Goal: Task Accomplishment & Management: Manage account settings

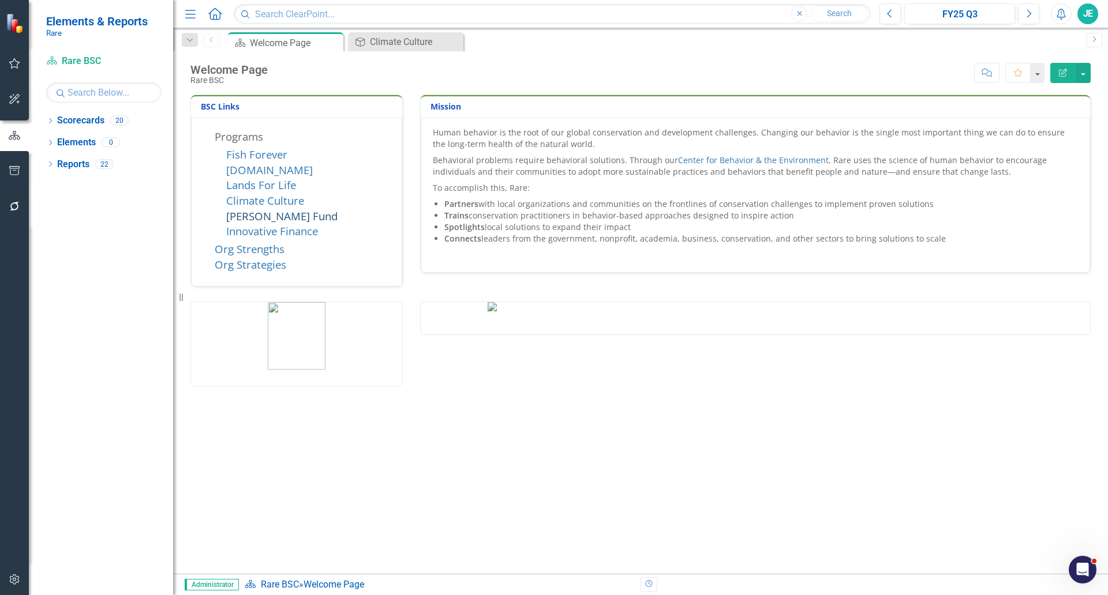
click at [268, 221] on link "[PERSON_NAME] Fund" at bounding box center [281, 216] width 111 height 14
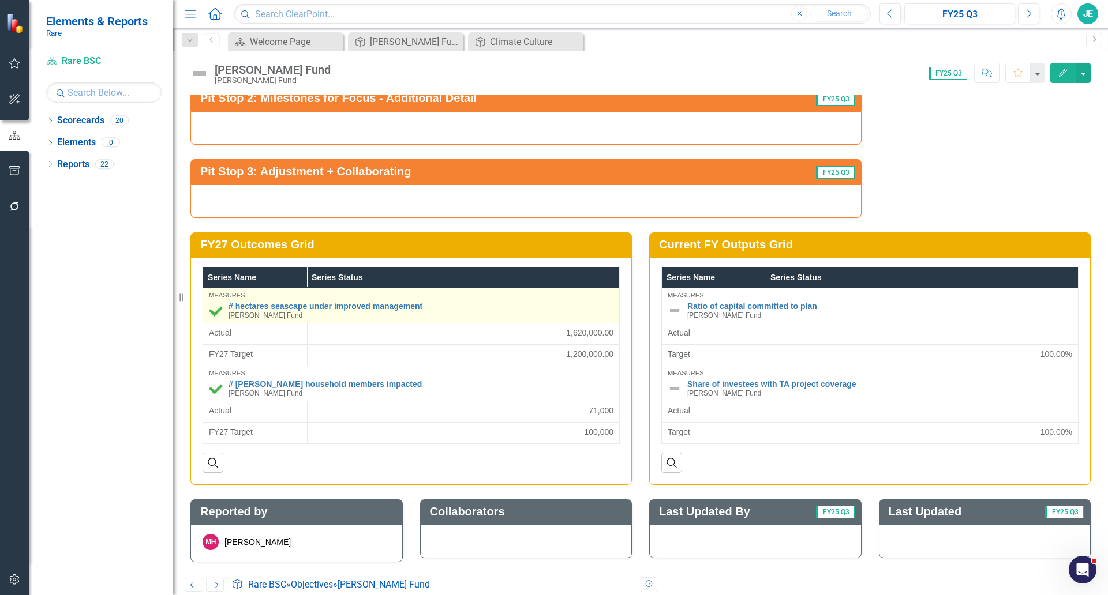
scroll to position [1771, 0]
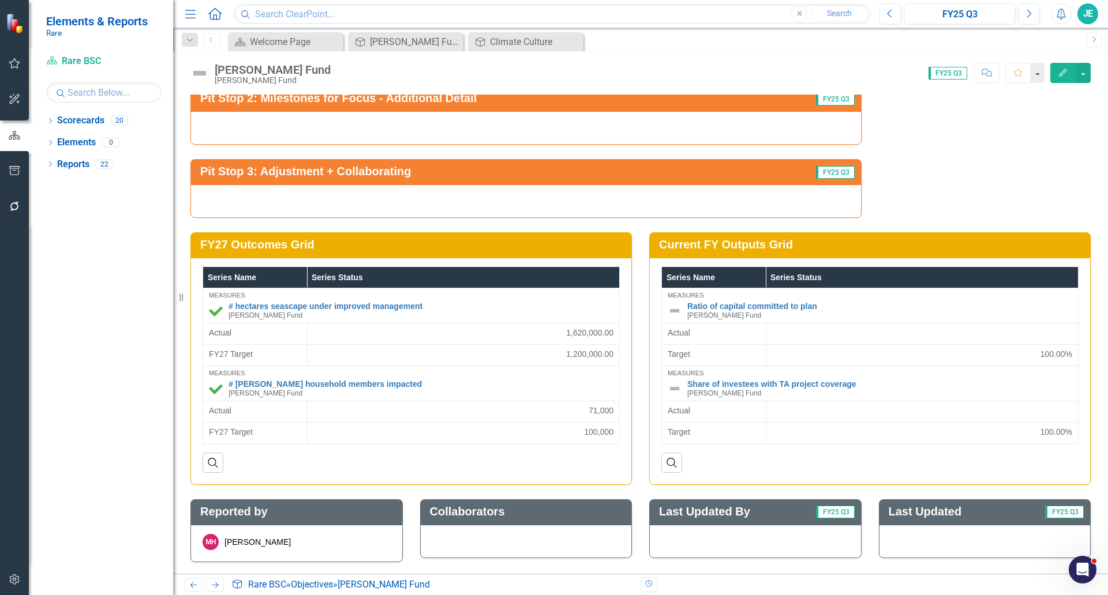
click at [245, 538] on div "[PERSON_NAME]" at bounding box center [257, 543] width 66 height 12
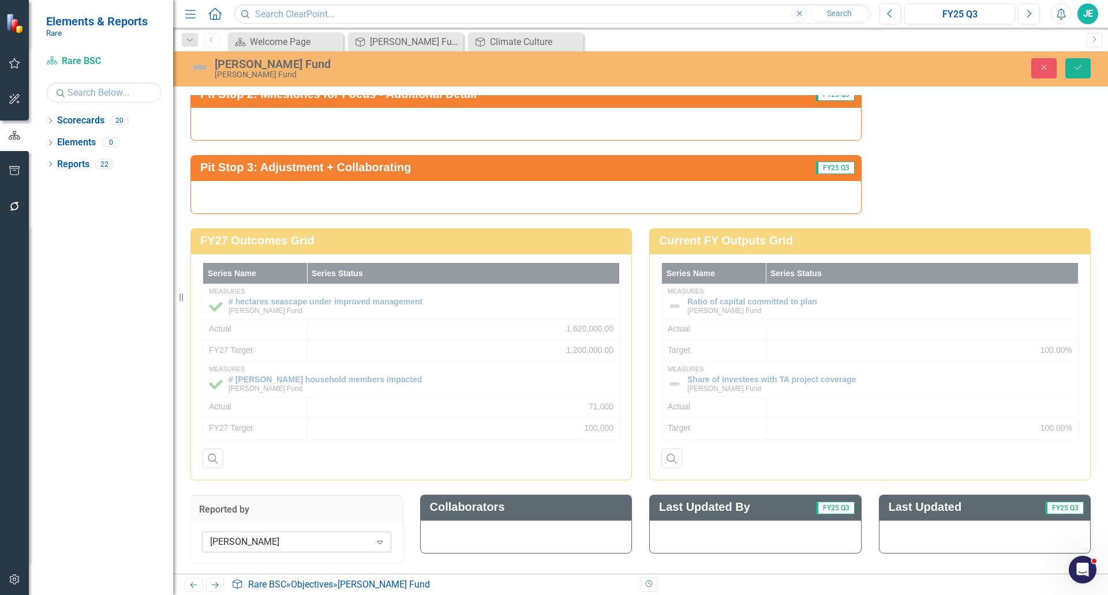
click at [250, 549] on div "[PERSON_NAME]" at bounding box center [290, 541] width 160 height 13
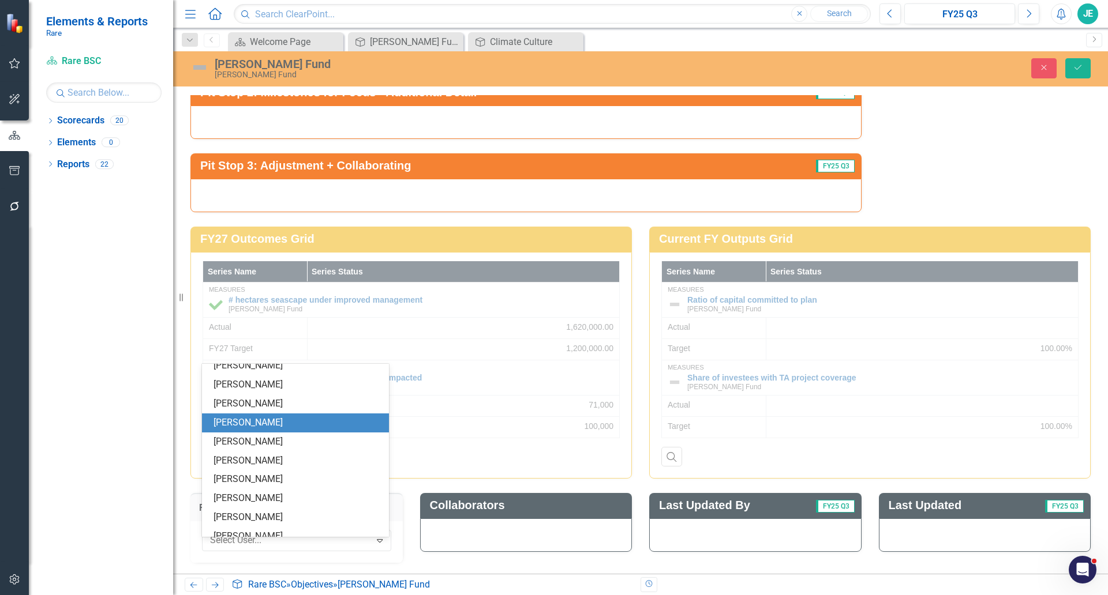
scroll to position [322, 0]
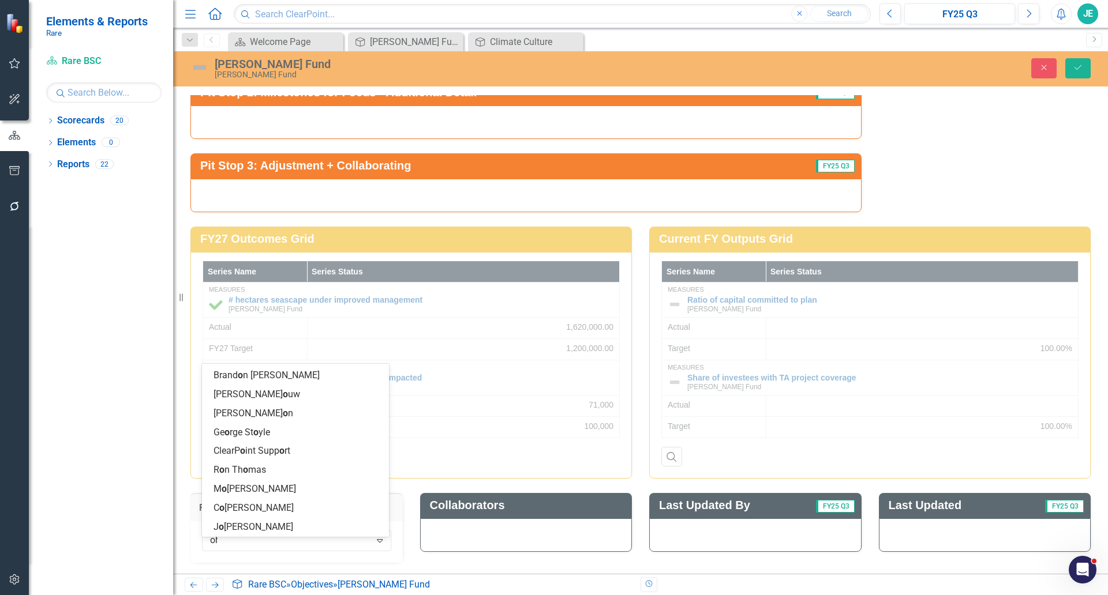
type input "ohn"
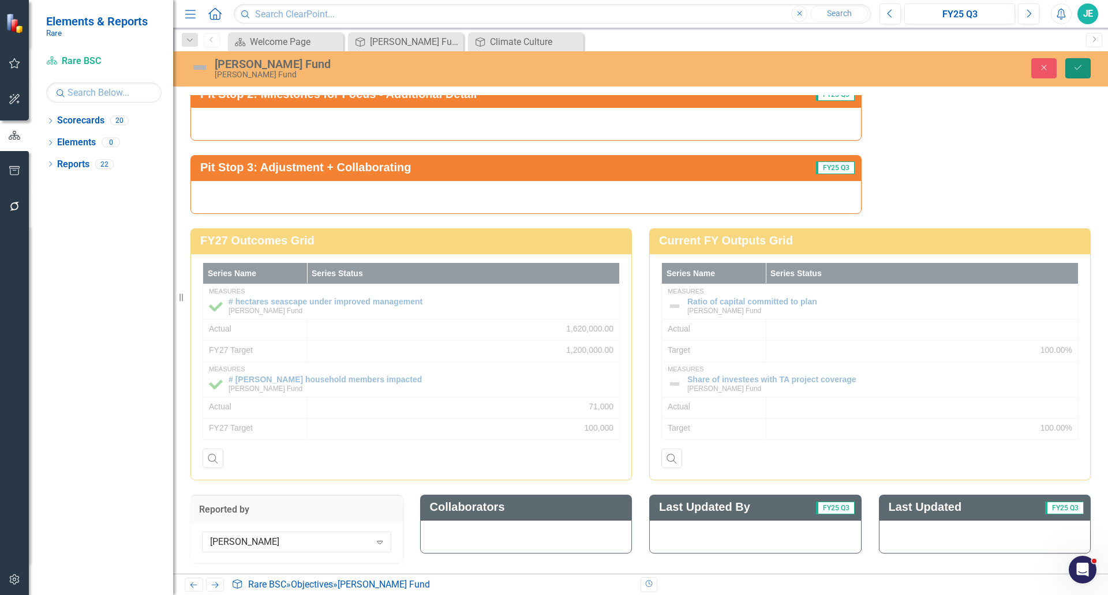
click at [1075, 69] on icon "Save" at bounding box center [1078, 67] width 10 height 8
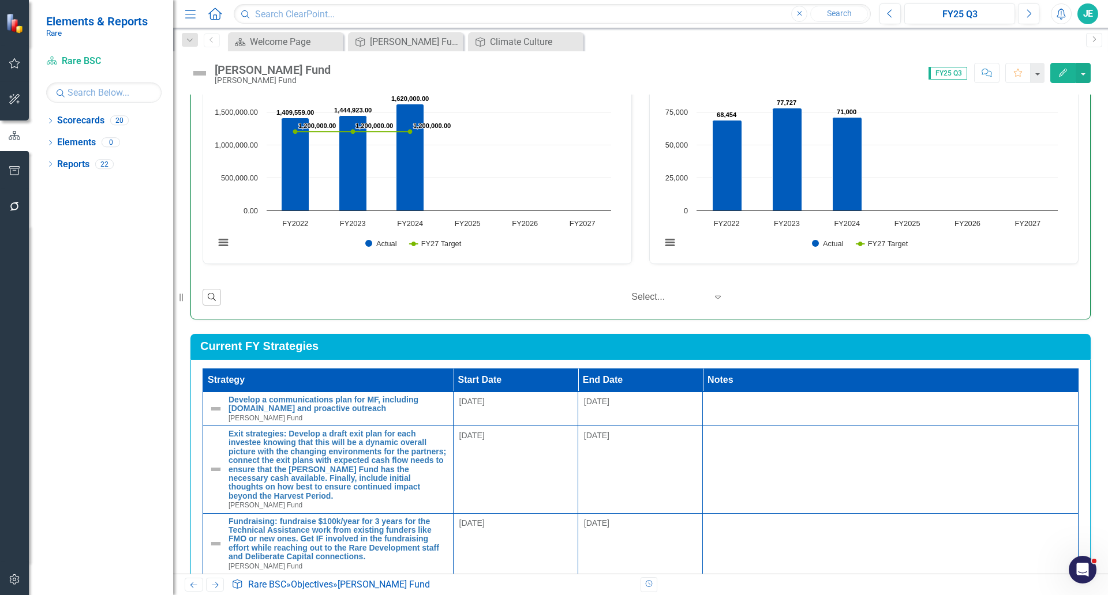
scroll to position [673, 0]
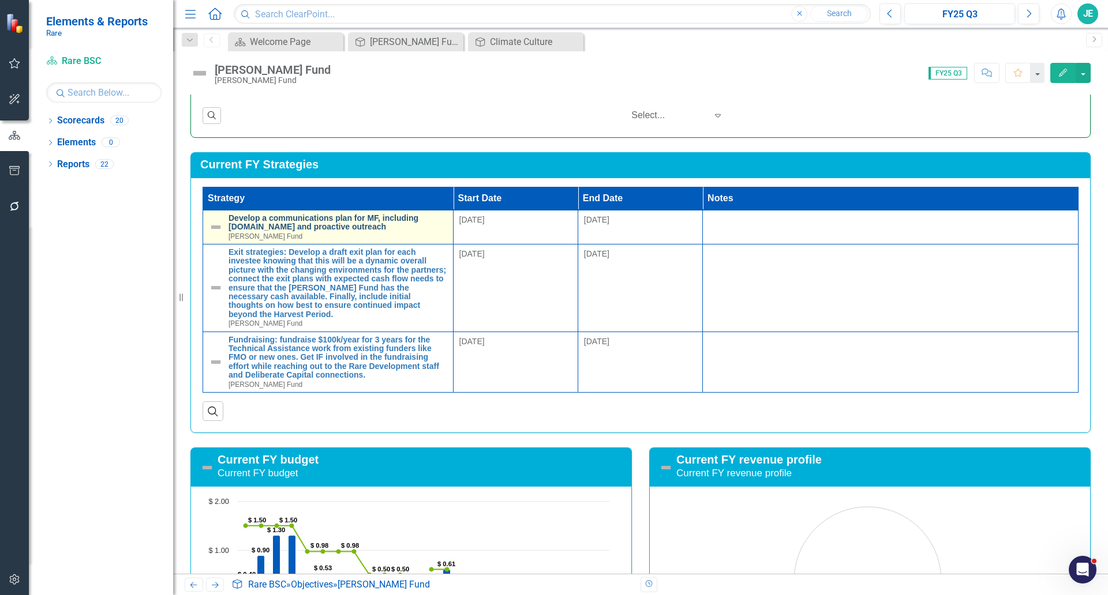
click at [279, 224] on link "Develop a communications plan for MF, including [DOMAIN_NAME] and proactive out…" at bounding box center [337, 223] width 219 height 18
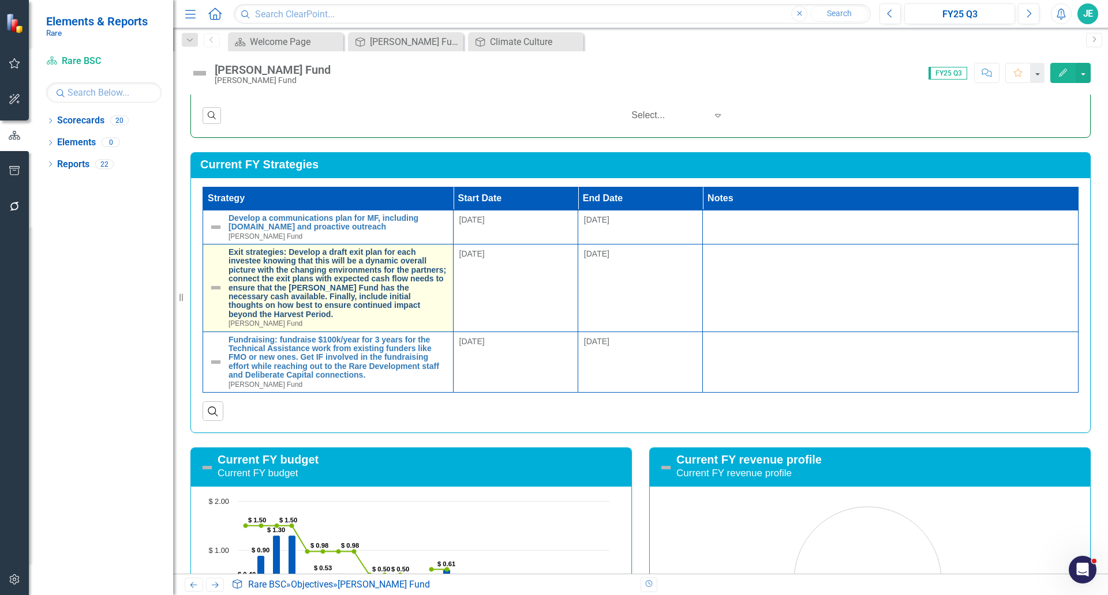
click at [307, 273] on link "Exit strategies: Develop a draft exit plan for each investee knowing that this …" at bounding box center [337, 283] width 219 height 71
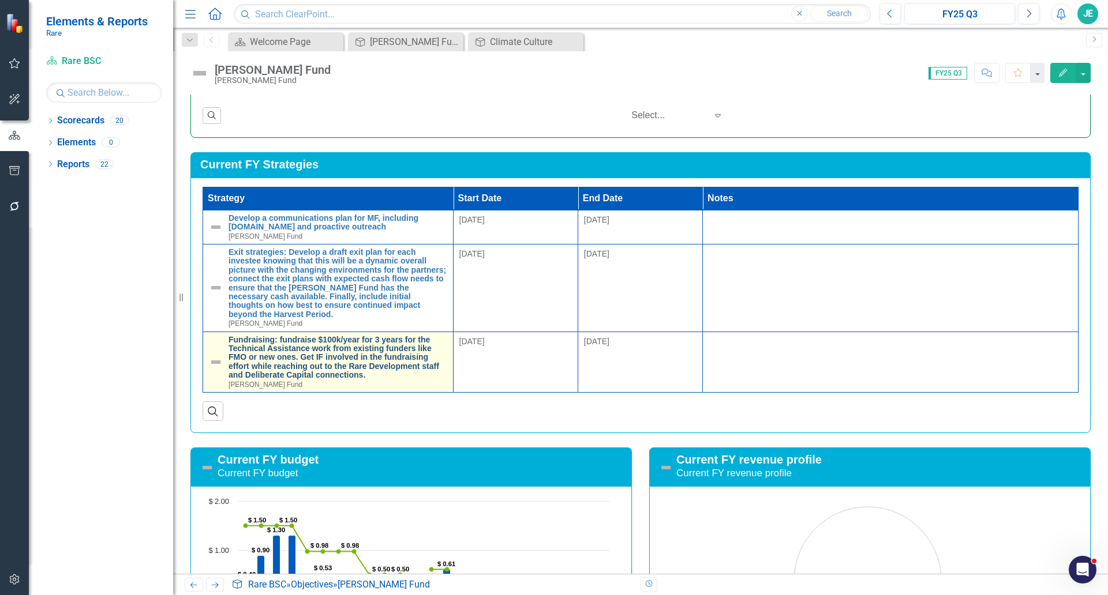
click at [320, 361] on link "Fundraising: fundraise $100k/year for 3 years for the Technical Assistance work…" at bounding box center [337, 358] width 219 height 44
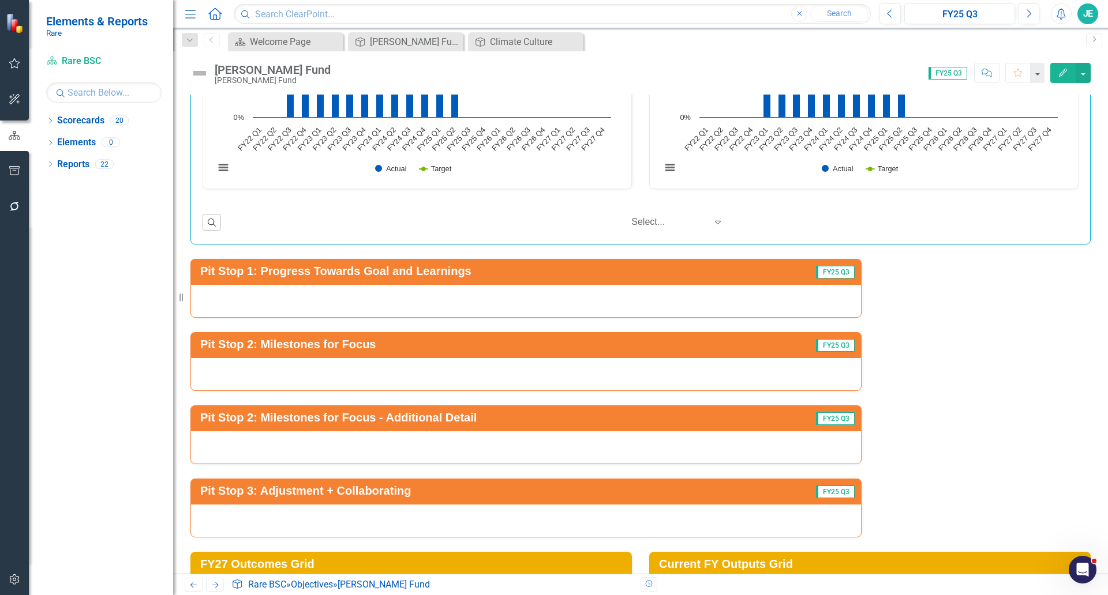
scroll to position [1539, 0]
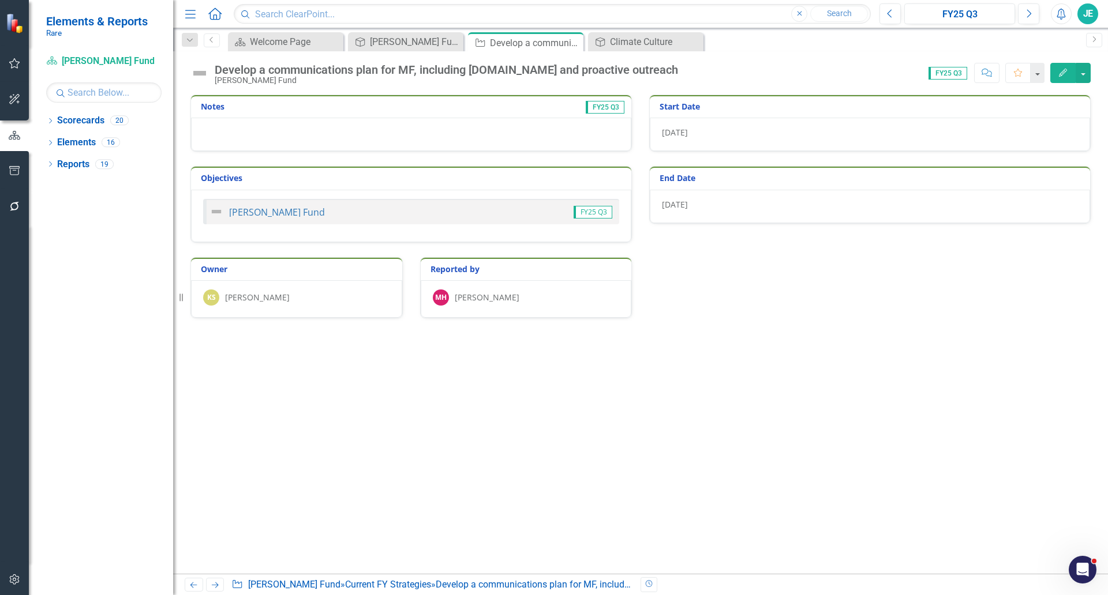
click at [519, 302] on div "[PERSON_NAME]" at bounding box center [487, 298] width 65 height 12
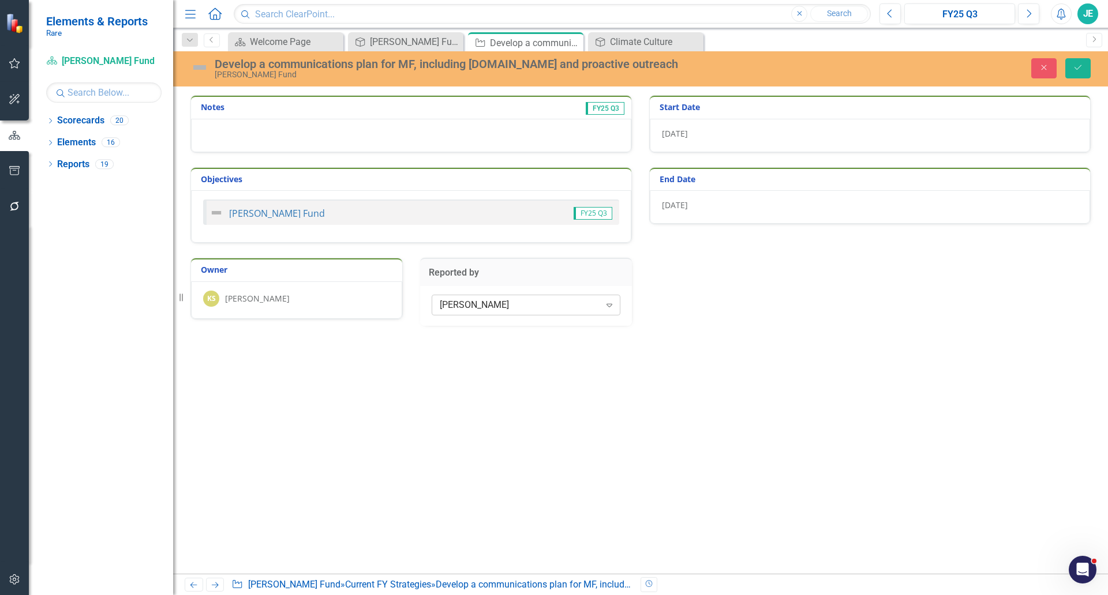
click at [537, 302] on div "[PERSON_NAME]" at bounding box center [520, 304] width 160 height 13
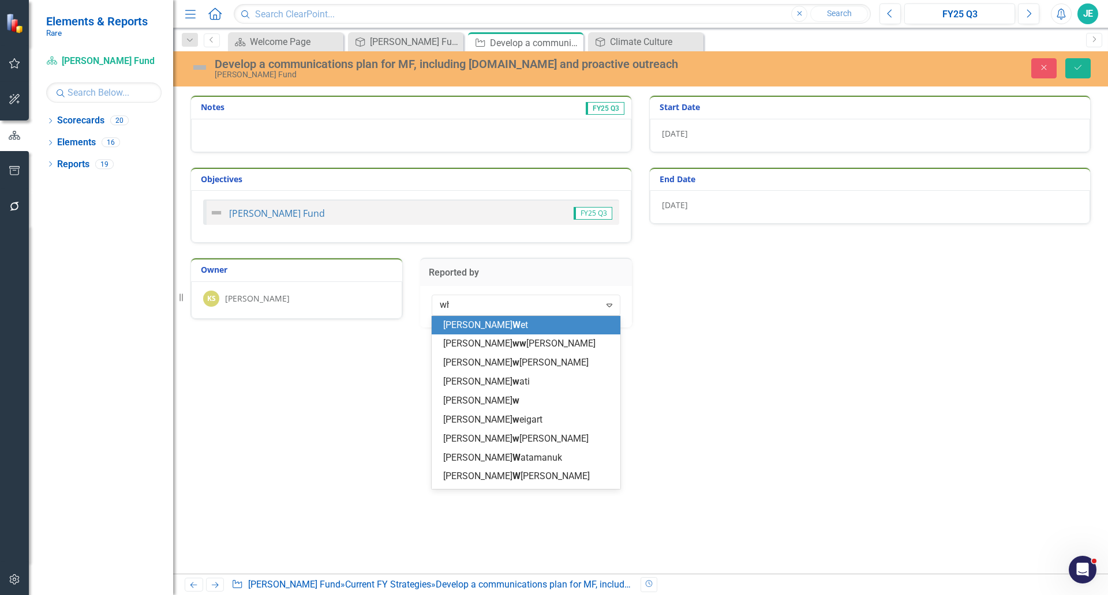
type input "whal"
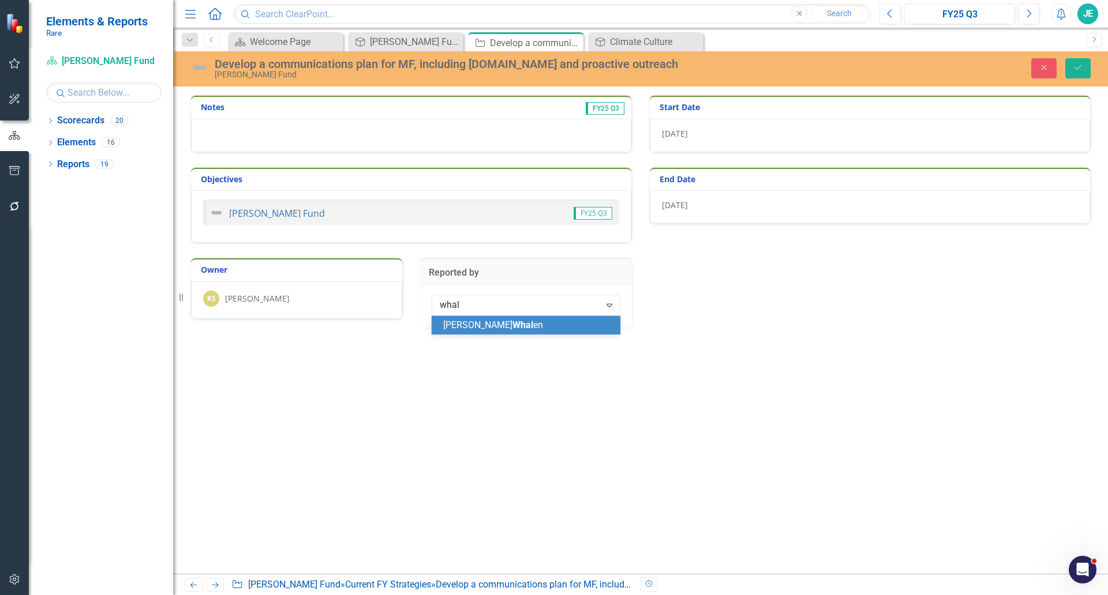
click at [527, 328] on div "John Whal en" at bounding box center [528, 325] width 171 height 13
click at [1078, 66] on icon "Save" at bounding box center [1078, 67] width 10 height 8
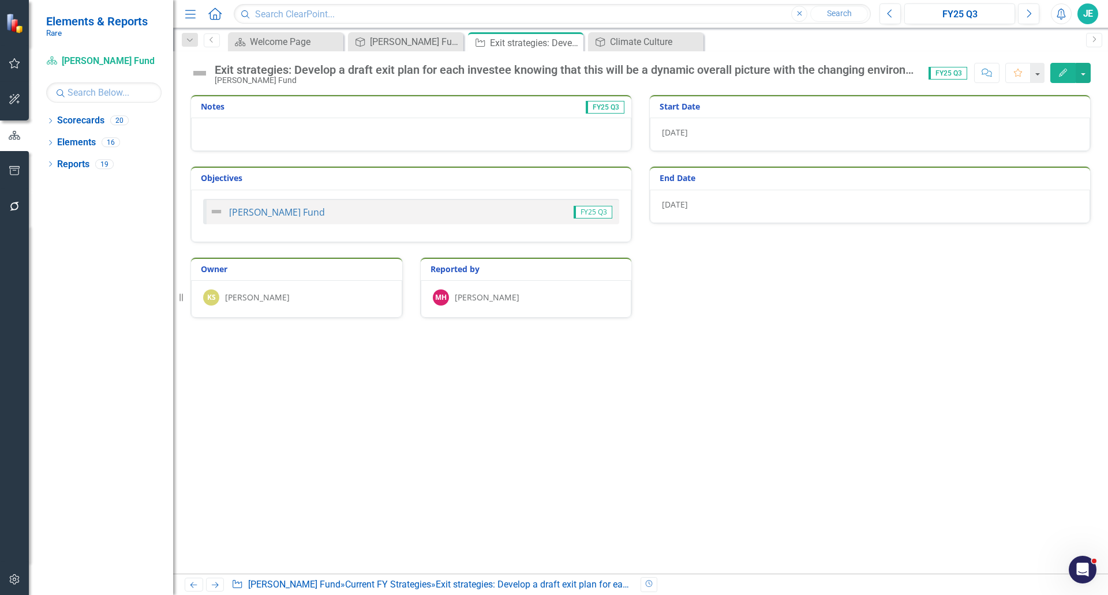
click at [519, 280] on div "MH Michael Hofmann" at bounding box center [526, 299] width 211 height 38
click at [519, 308] on div "MH Michael Hofmann" at bounding box center [526, 299] width 211 height 38
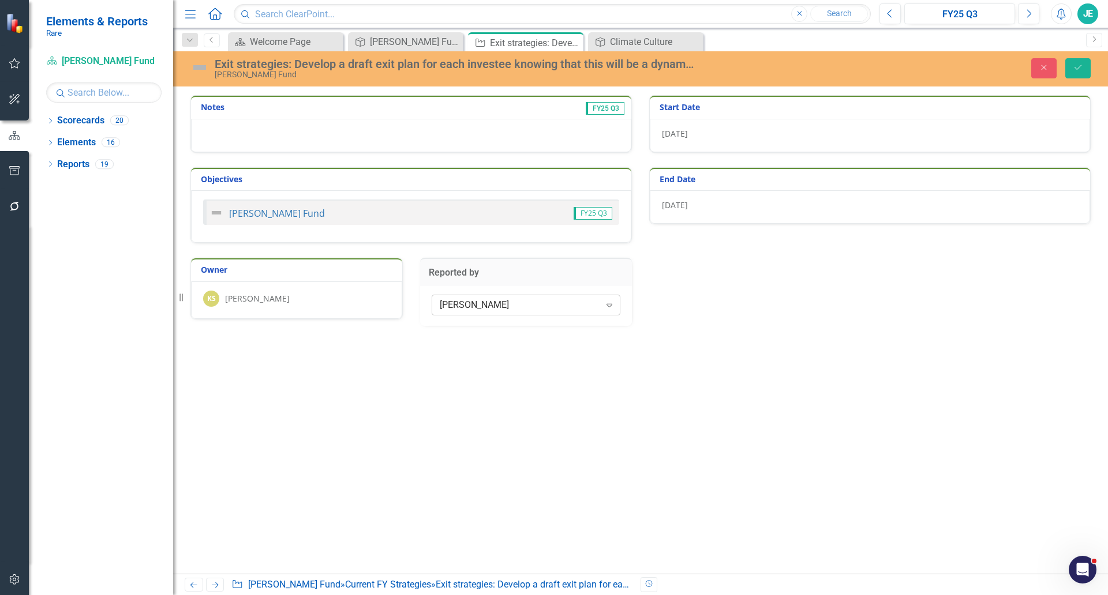
click at [518, 308] on div "[PERSON_NAME]" at bounding box center [520, 304] width 160 height 13
type input "whal"
click at [1067, 65] on button "Save" at bounding box center [1077, 68] width 25 height 20
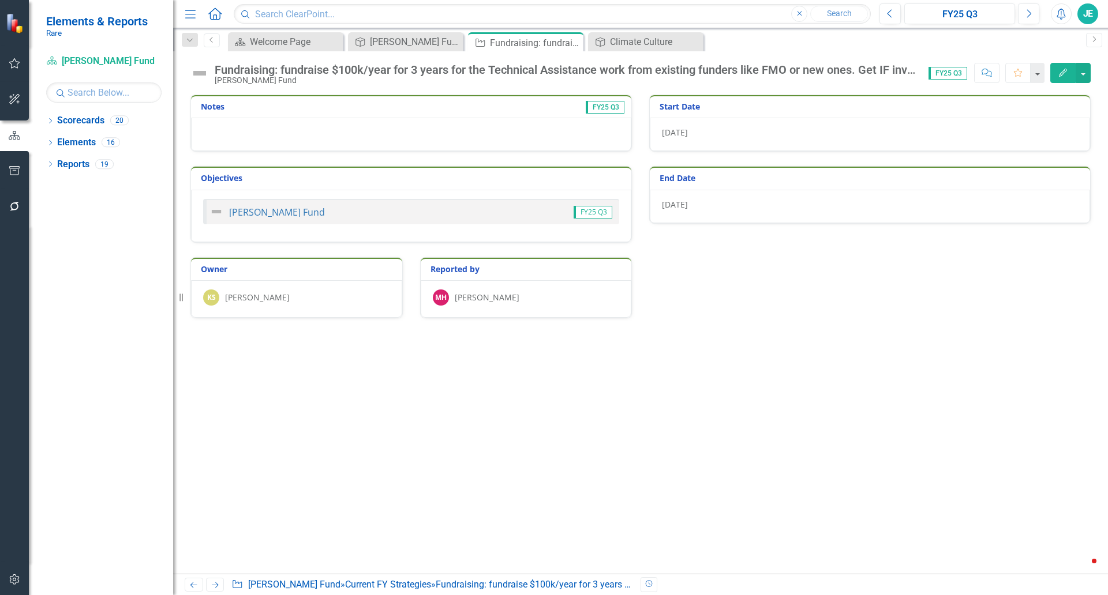
click at [519, 295] on div "[PERSON_NAME]" at bounding box center [487, 298] width 65 height 12
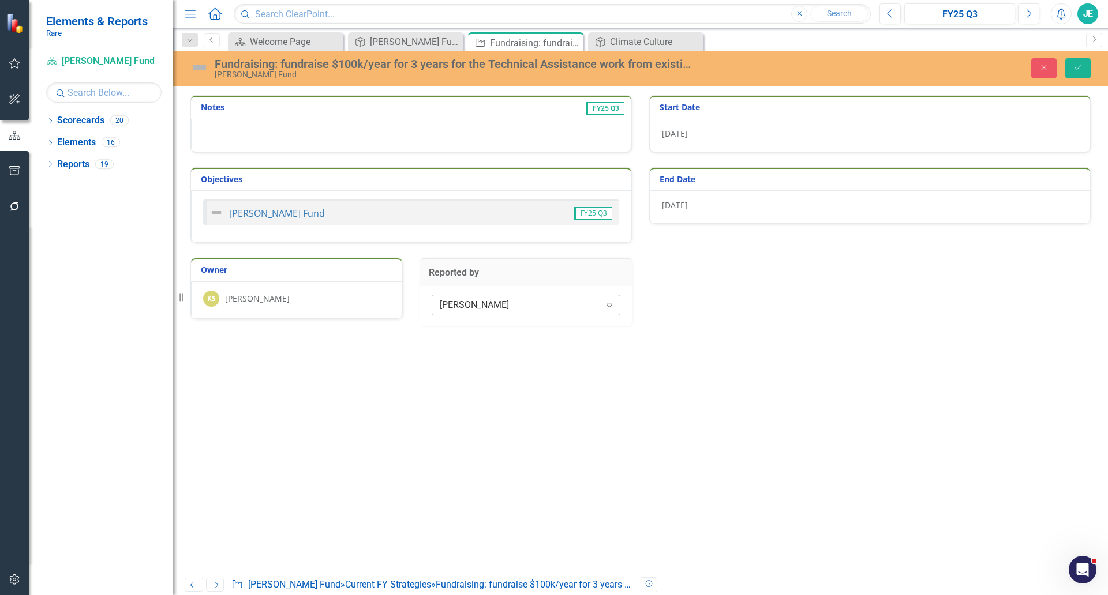
click at [511, 310] on div "[PERSON_NAME]" at bounding box center [520, 304] width 160 height 13
type input "whal"
click at [526, 330] on div "John Whal en" at bounding box center [528, 325] width 171 height 13
click at [1072, 68] on button "Save" at bounding box center [1077, 68] width 25 height 20
